Goal: Information Seeking & Learning: Learn about a topic

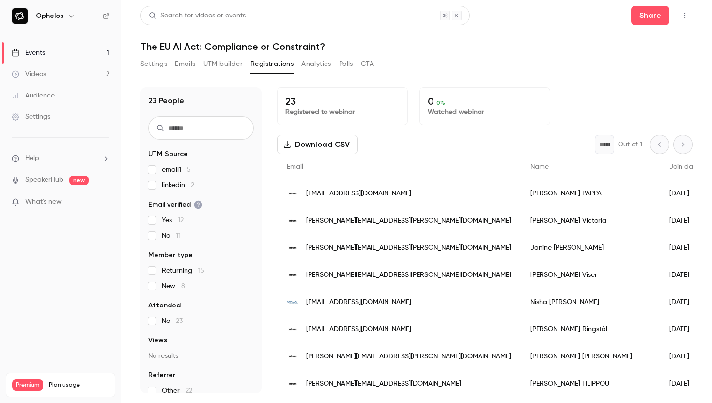
click at [62, 202] on p "What's new" at bounding box center [53, 202] width 82 height 10
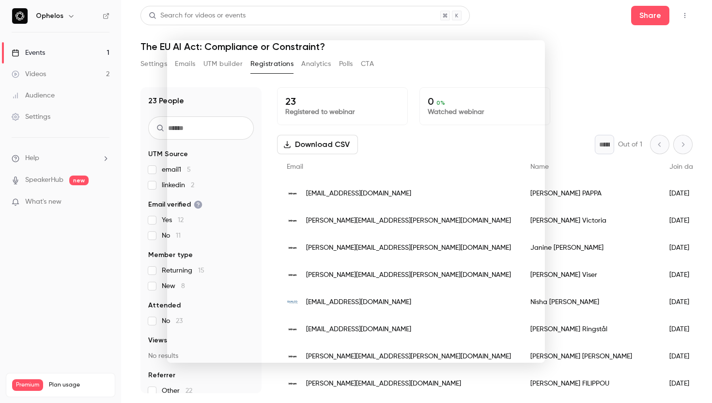
click at [563, 32] on div at bounding box center [356, 201] width 712 height 403
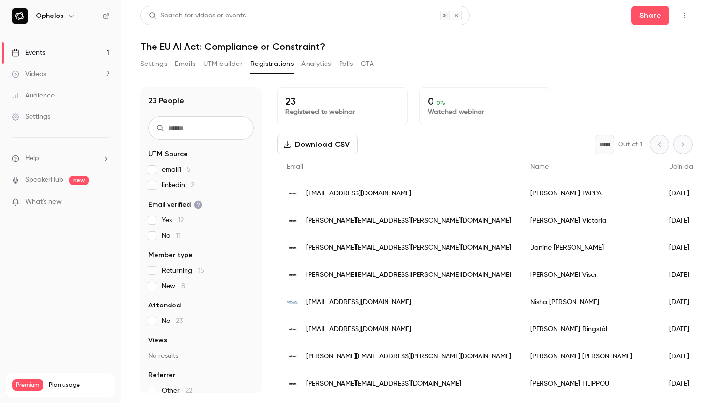
click at [49, 93] on div "Audience" at bounding box center [33, 96] width 43 height 10
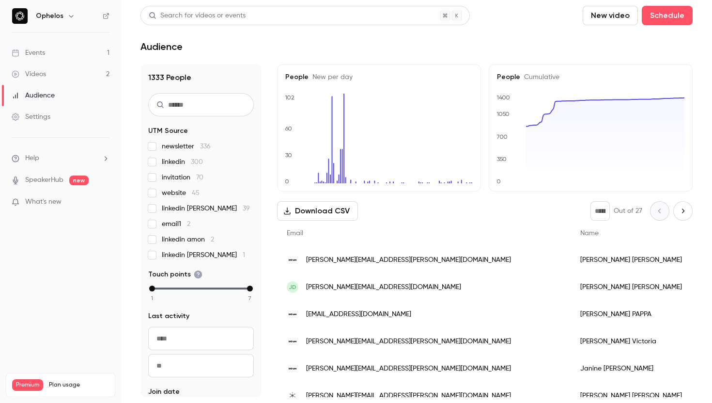
click at [58, 117] on link "Settings" at bounding box center [60, 116] width 121 height 21
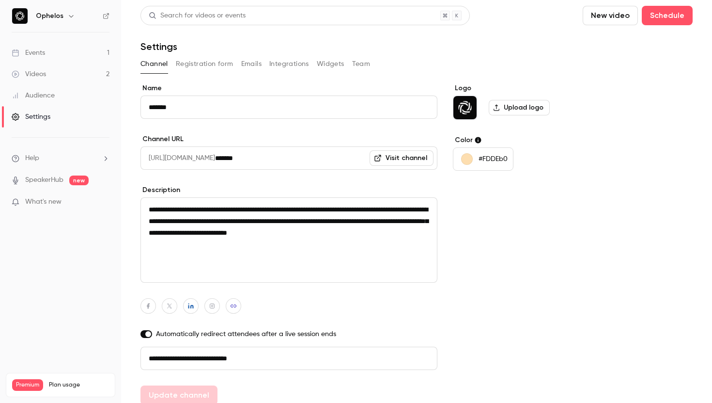
click at [212, 65] on button "Registration form" at bounding box center [205, 64] width 58 height 16
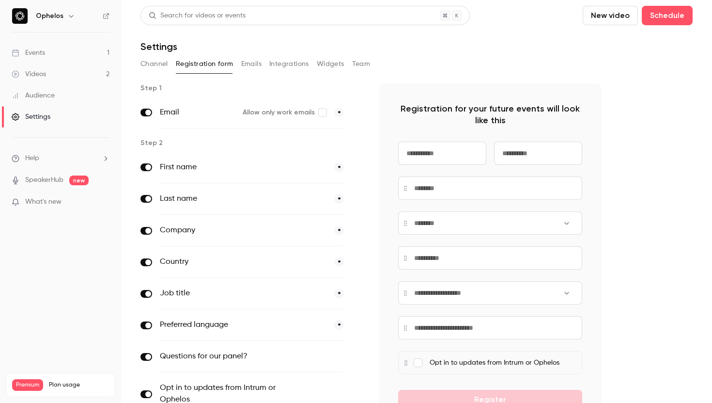
scroll to position [149, 0]
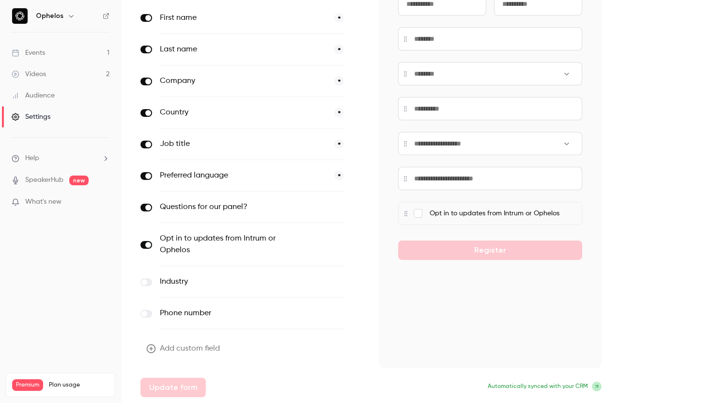
click at [65, 73] on link "Videos 2" at bounding box center [60, 73] width 121 height 21
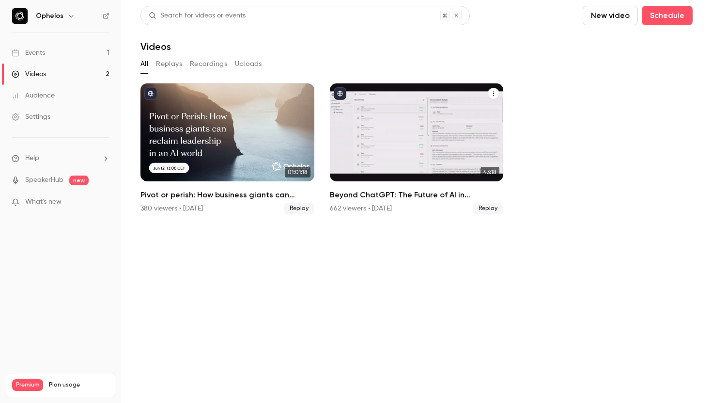
click at [389, 155] on div "Beyond ChatGPT: The Future of AI in Collections" at bounding box center [417, 132] width 174 height 98
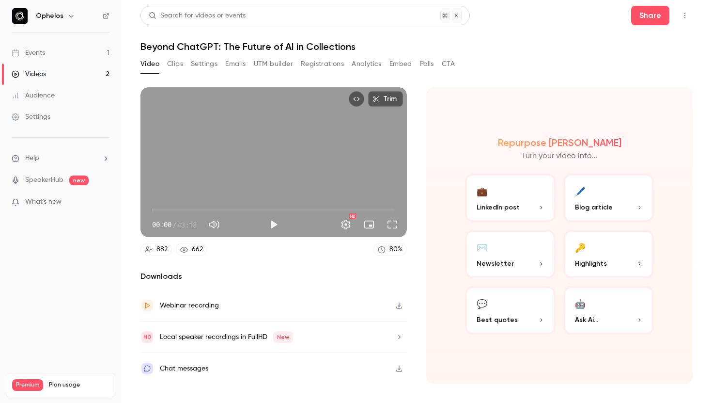
click at [314, 64] on button "Registrations" at bounding box center [322, 64] width 43 height 16
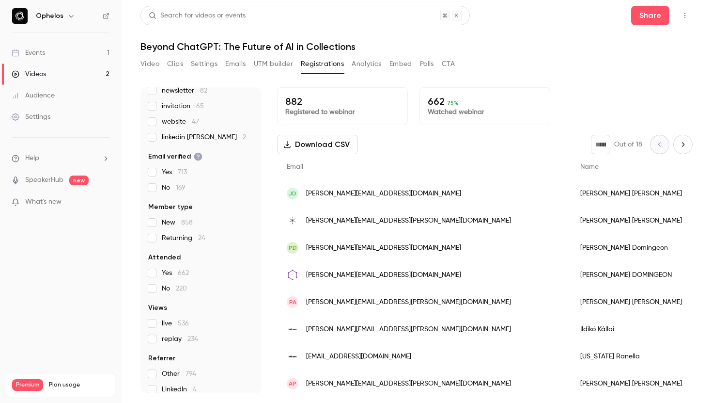
scroll to position [114, 0]
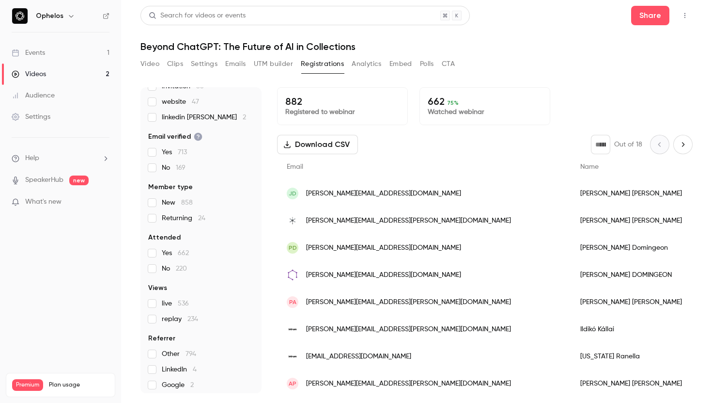
click at [72, 75] on link "Videos 2" at bounding box center [60, 73] width 121 height 21
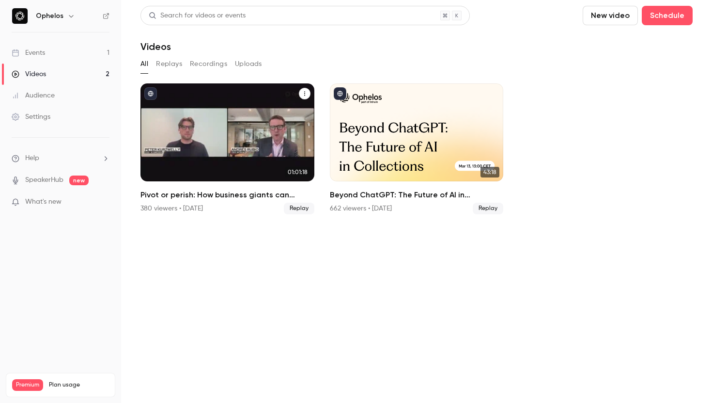
click at [254, 120] on div "Pivot or perish: How business giants can reclaim leadership in an AI world" at bounding box center [227, 132] width 174 height 98
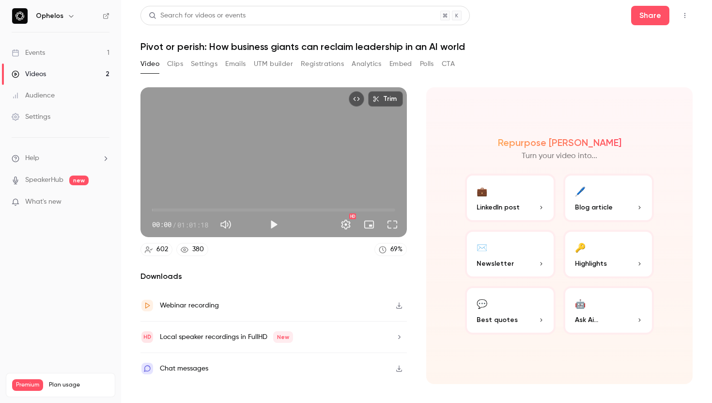
click at [316, 65] on button "Registrations" at bounding box center [322, 64] width 43 height 16
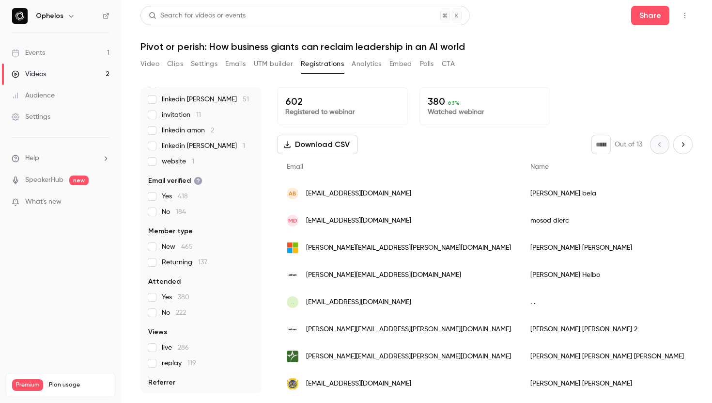
scroll to position [134, 0]
